Goal: Task Accomplishment & Management: Complete application form

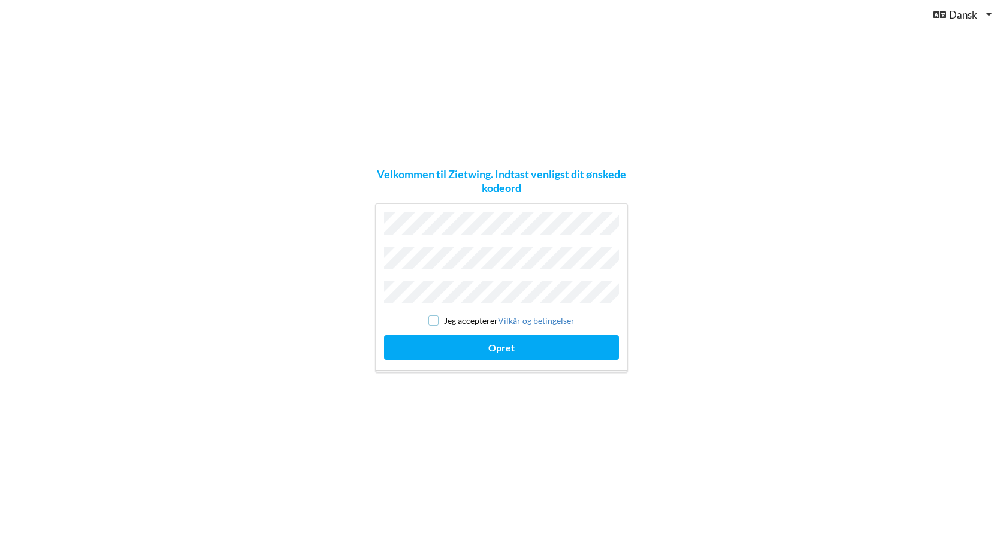
click at [434, 316] on input "checkbox" at bounding box center [433, 321] width 10 height 10
checkbox input "true"
click at [495, 347] on button "Opret" at bounding box center [501, 347] width 235 height 25
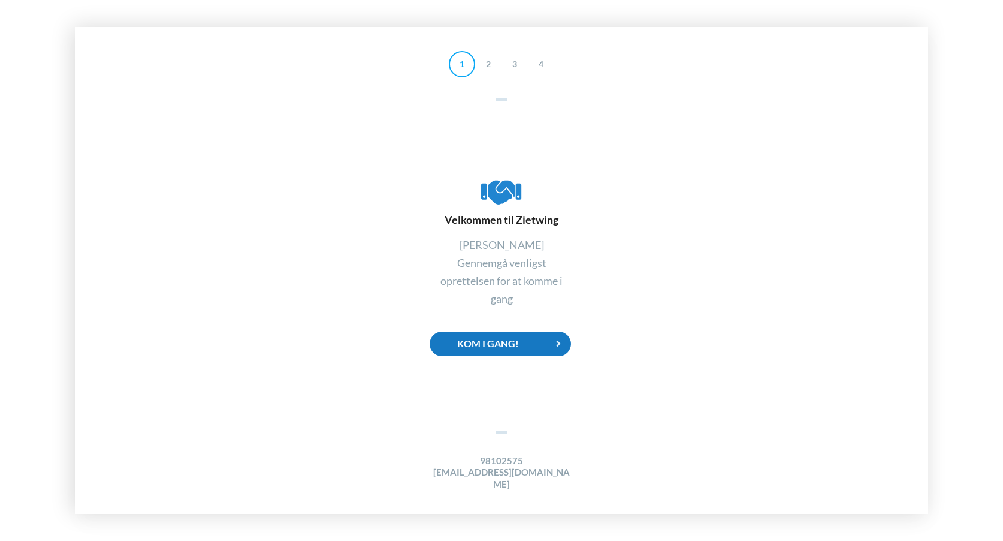
click at [512, 351] on div "Kom i gang!" at bounding box center [501, 344] width 142 height 25
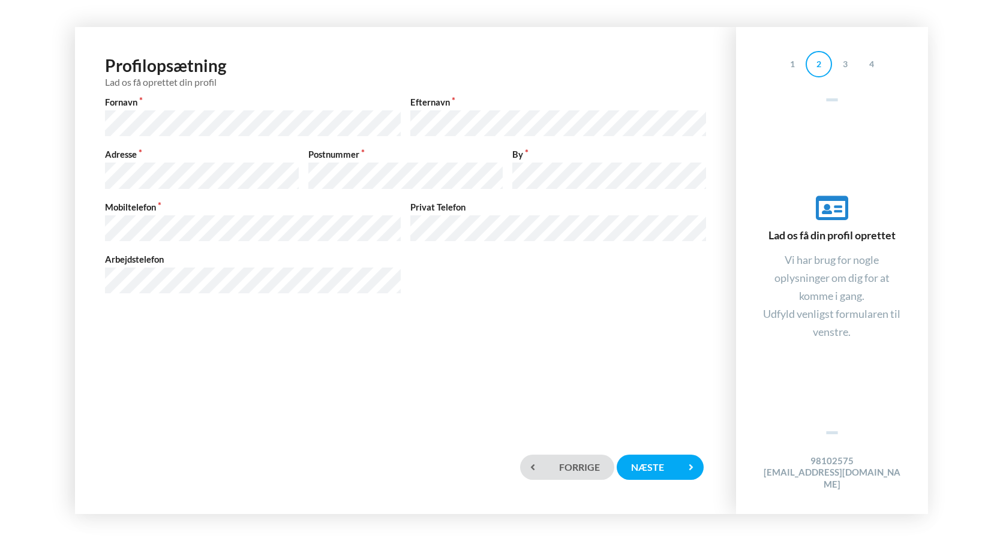
click at [310, 374] on div "Profilopsætning Lad os få oprettet din profil Fornavn Efternavn Adresse Postnum…" at bounding box center [405, 236] width 637 height 394
click at [651, 464] on div "Næste" at bounding box center [660, 467] width 86 height 25
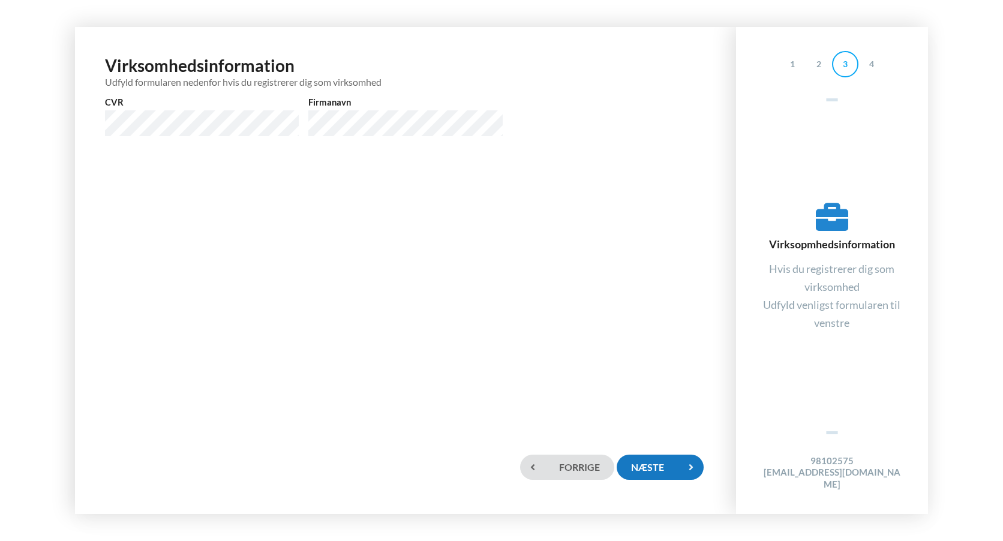
click at [653, 469] on div "Næste" at bounding box center [660, 467] width 86 height 25
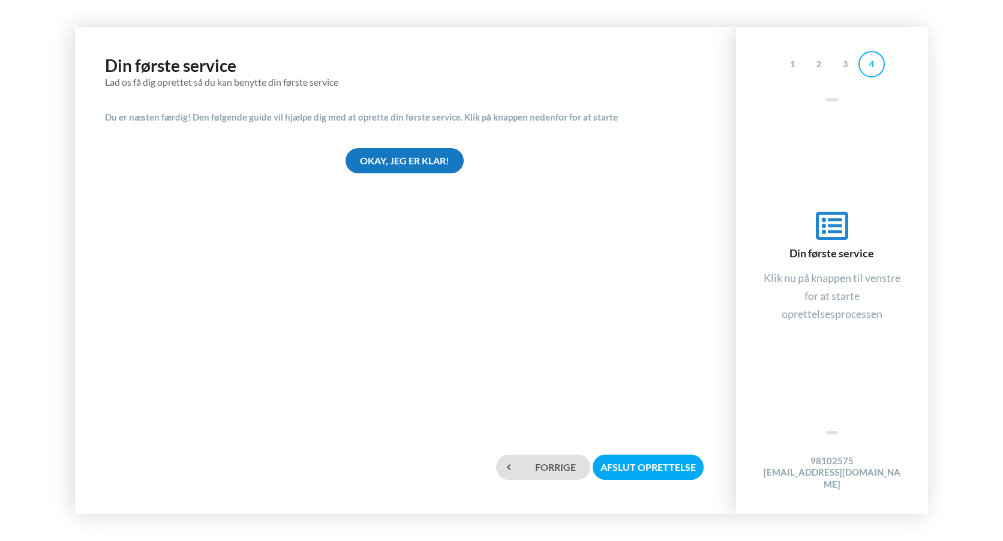
click at [394, 163] on div "Okay, jeg er klar!" at bounding box center [405, 160] width 118 height 25
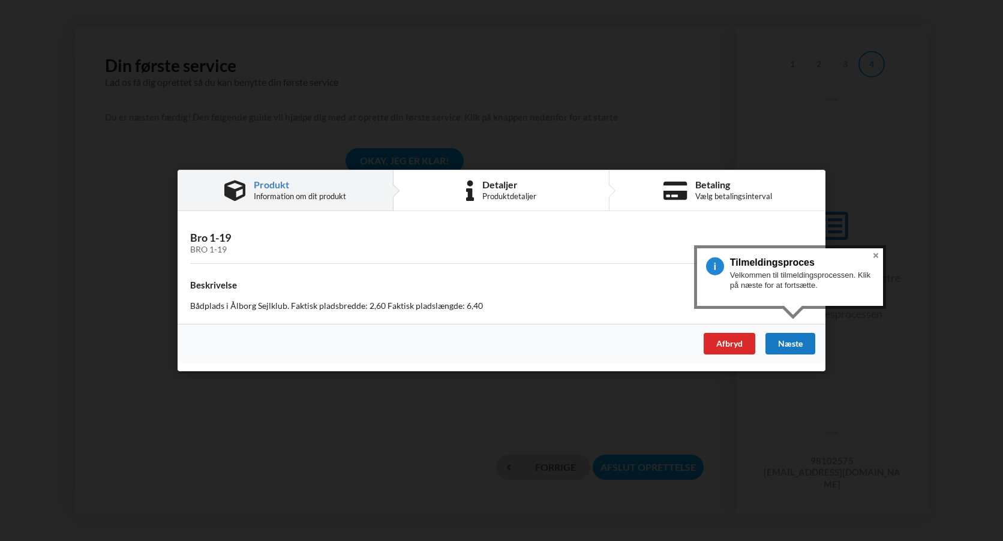
click at [791, 343] on div "Næste" at bounding box center [791, 344] width 50 height 22
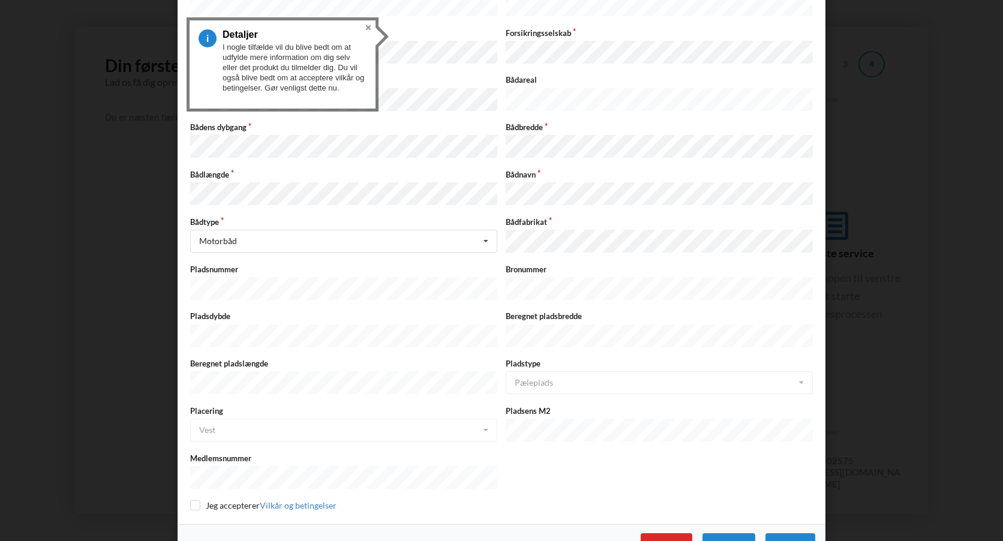
scroll to position [198, 0]
click at [367, 27] on button "Close" at bounding box center [368, 27] width 14 height 14
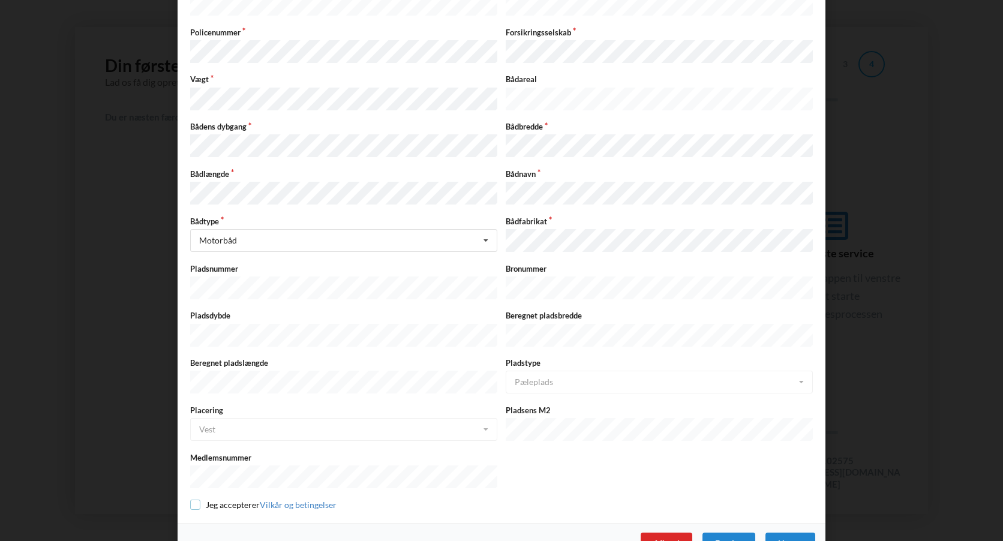
click at [191, 500] on input "checkbox" at bounding box center [195, 505] width 10 height 10
checkbox input "true"
click at [780, 533] on div "Næste" at bounding box center [791, 544] width 50 height 22
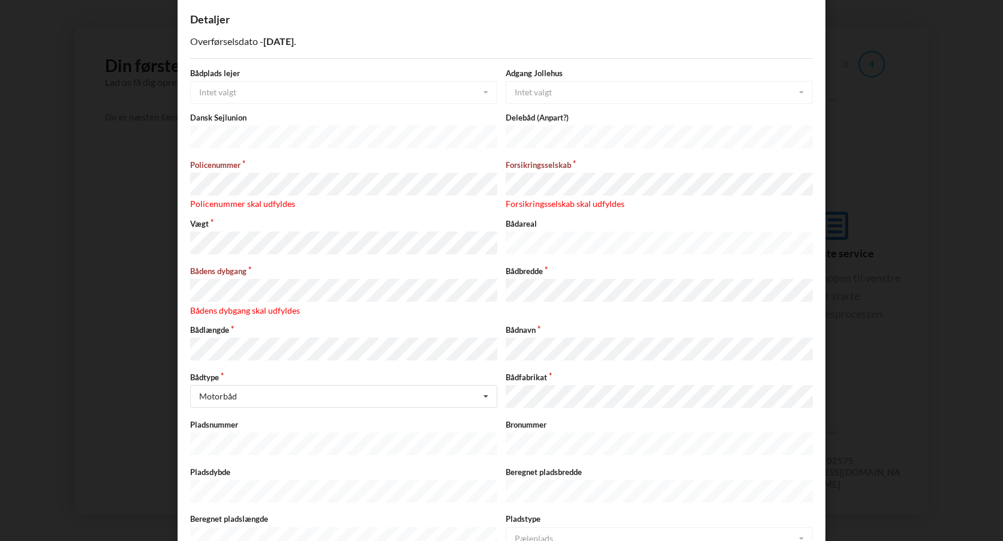
scroll to position [221, 0]
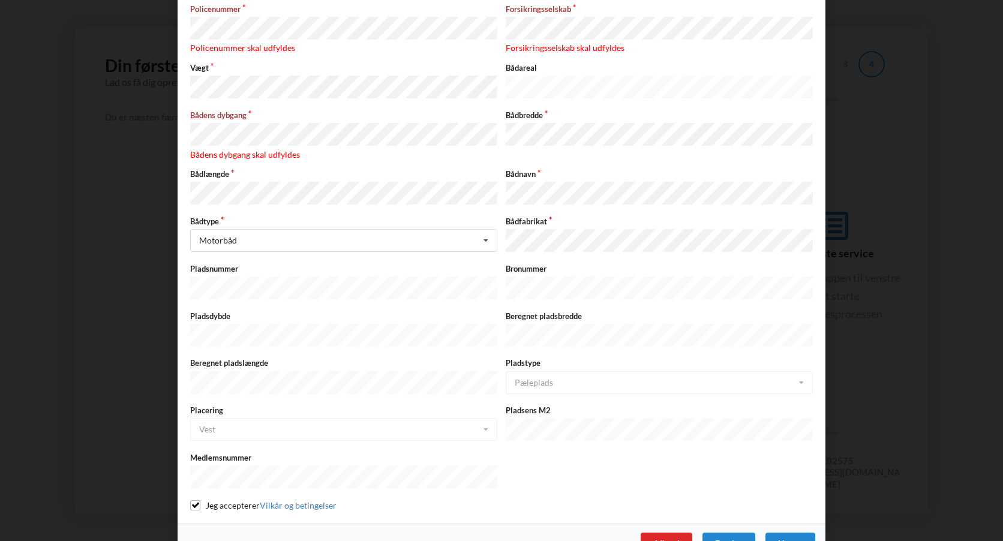
click at [666, 533] on div "Afbryd" at bounding box center [667, 544] width 52 height 22
